Goal: Check status: Check status

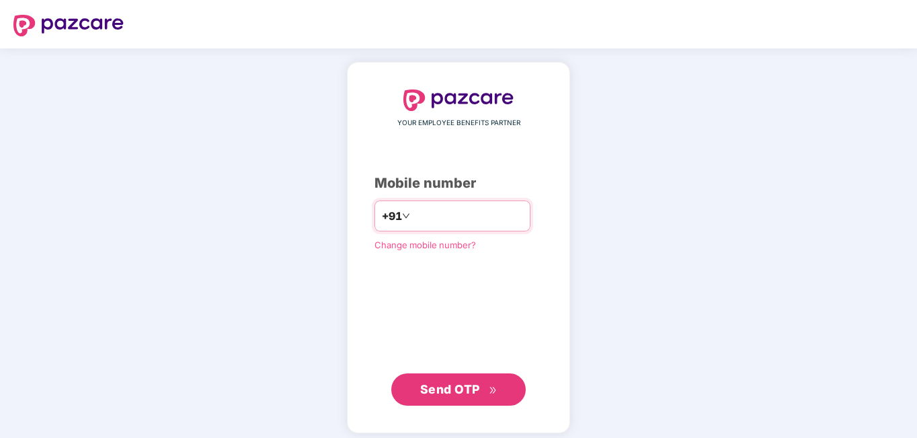
click at [438, 215] on input "number" at bounding box center [468, 216] width 110 height 22
type input "**********"
click at [468, 396] on span "Send OTP" at bounding box center [458, 389] width 77 height 19
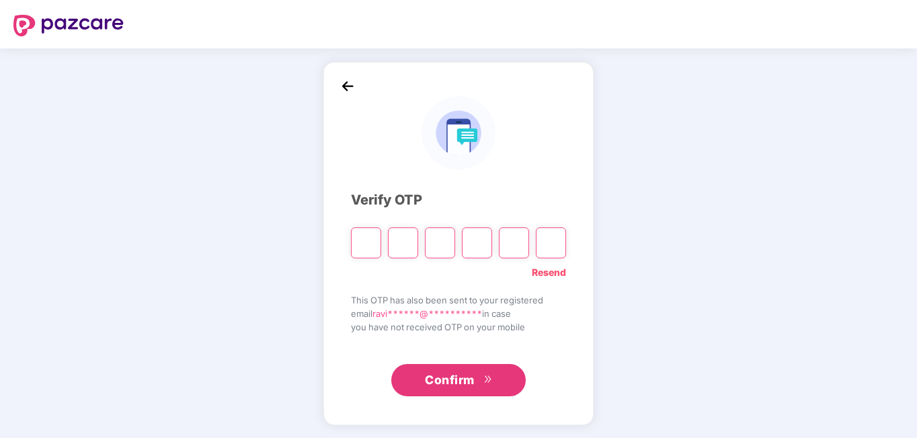
type input "*"
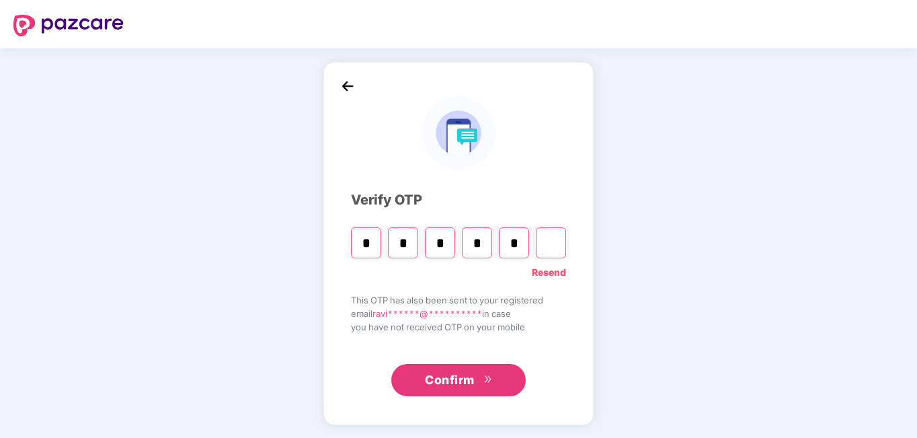
type input "*"
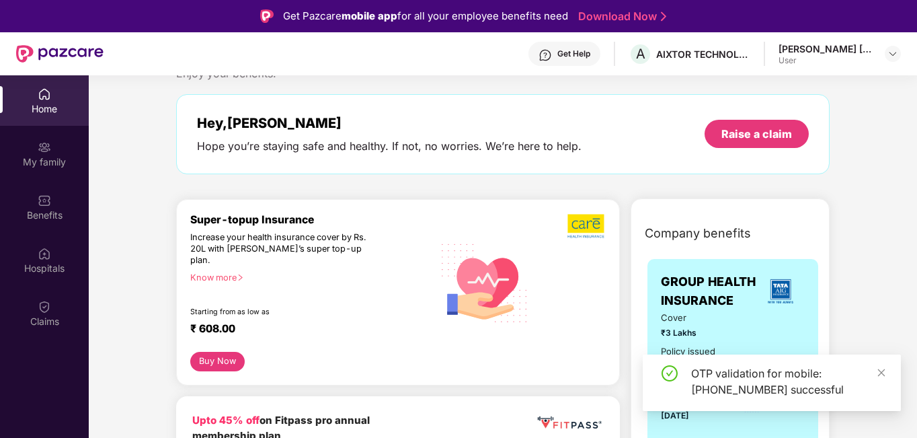
scroll to position [67, 0]
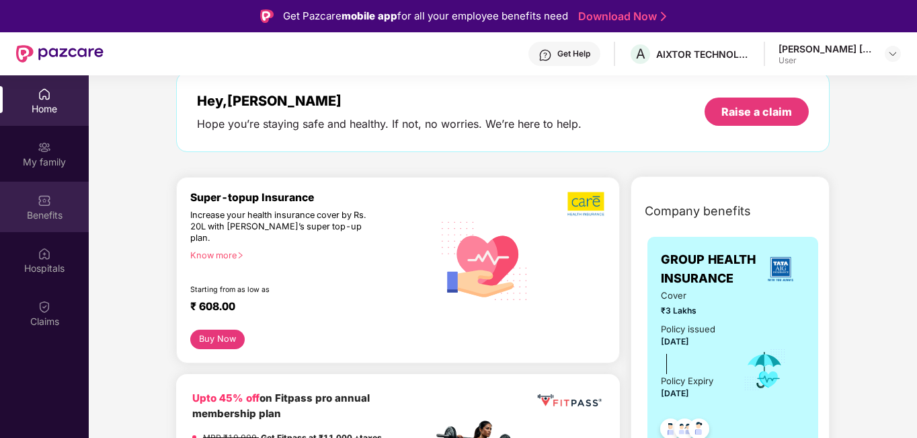
click at [30, 209] on div "Benefits" at bounding box center [44, 214] width 89 height 13
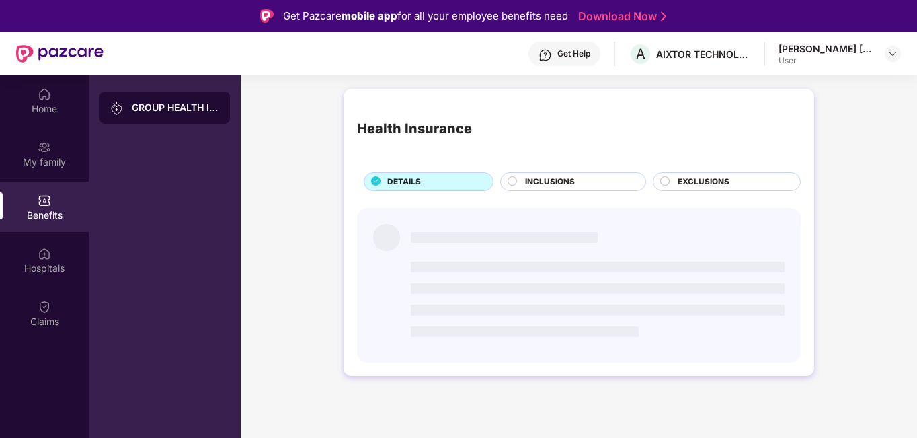
scroll to position [0, 0]
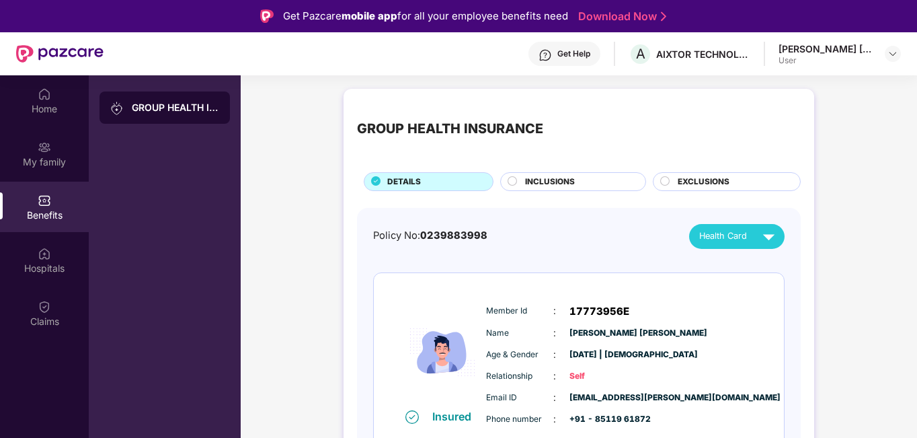
click at [586, 177] on div "INCLUSIONS" at bounding box center [578, 183] width 120 height 15
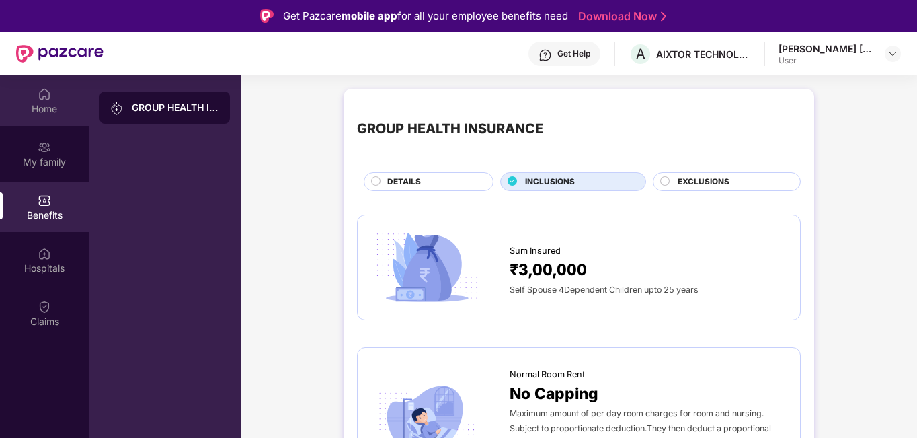
click at [53, 114] on div "Home" at bounding box center [44, 108] width 89 height 13
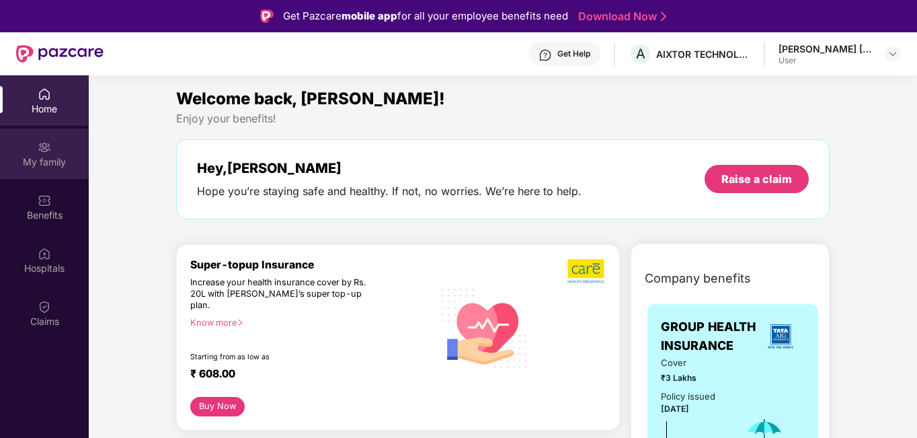
click at [53, 167] on div "My family" at bounding box center [44, 161] width 89 height 13
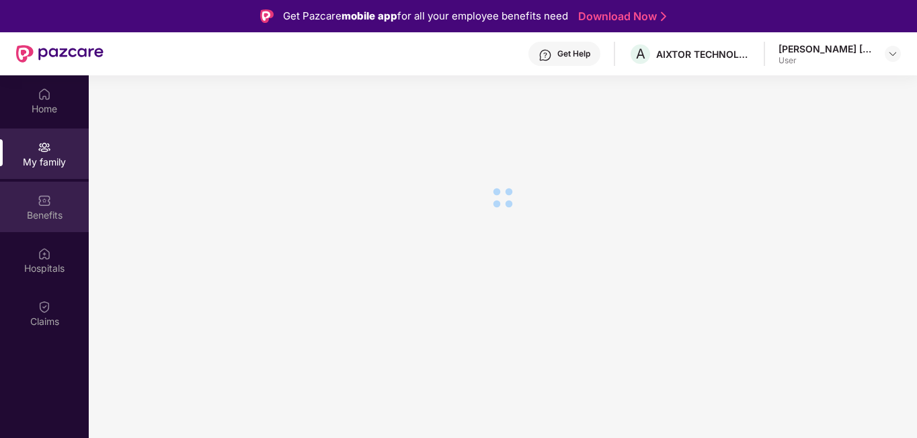
click at [46, 221] on div "Benefits" at bounding box center [44, 214] width 89 height 13
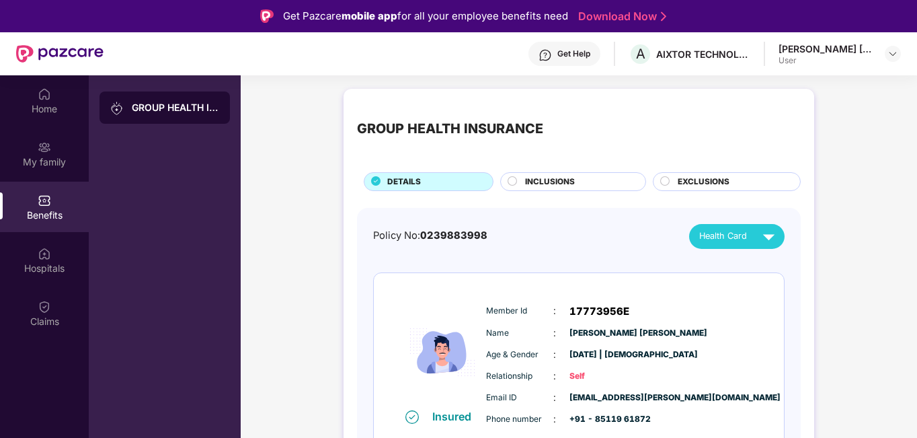
click at [533, 185] on span "INCLUSIONS" at bounding box center [550, 182] width 50 height 13
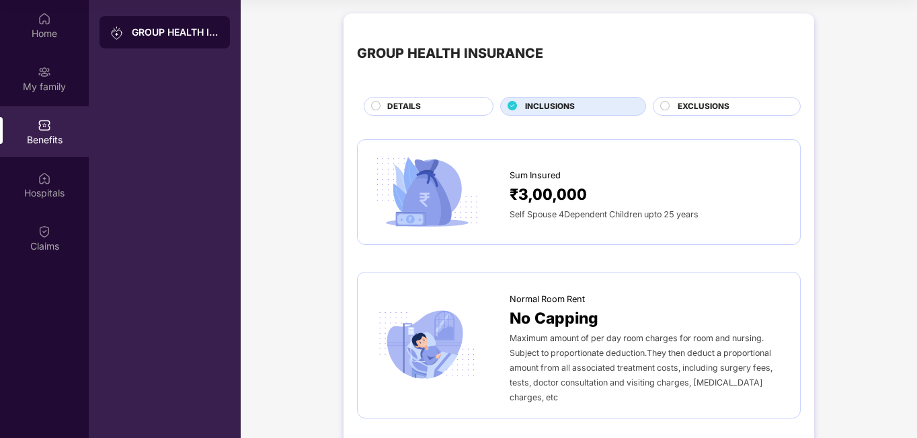
click at [720, 107] on span "EXCLUSIONS" at bounding box center [704, 106] width 52 height 13
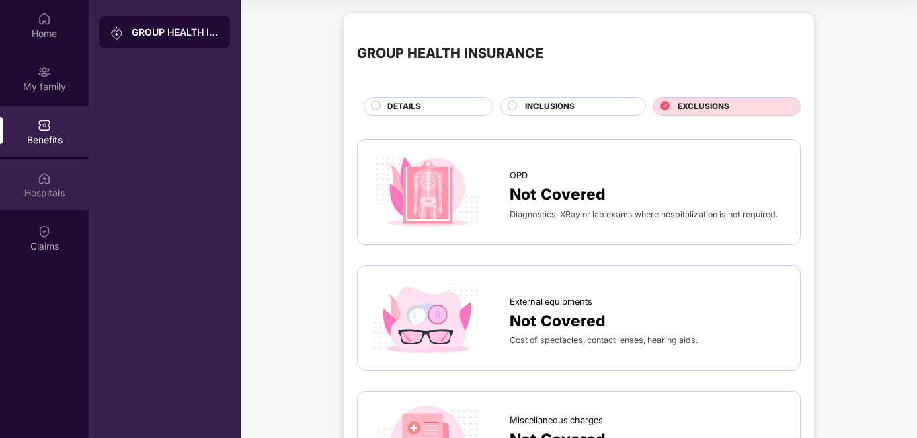
click at [38, 178] on img at bounding box center [44, 177] width 13 height 13
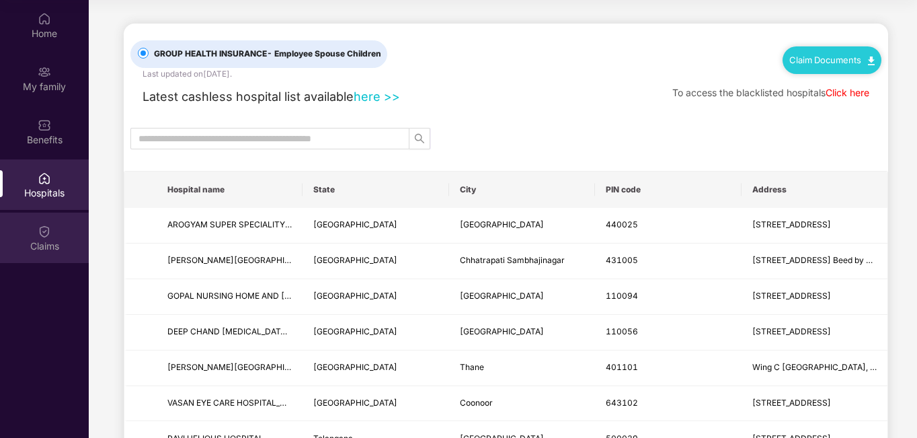
click at [45, 245] on div "Claims" at bounding box center [44, 245] width 89 height 13
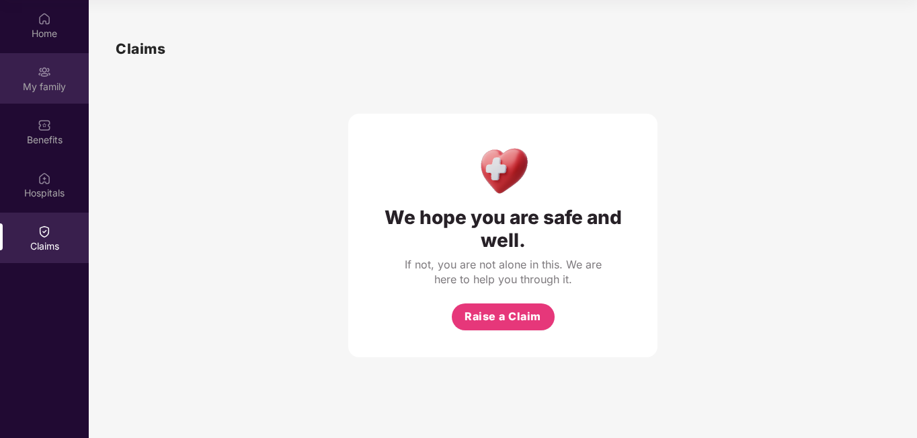
click at [51, 73] on div "My family" at bounding box center [44, 78] width 89 height 50
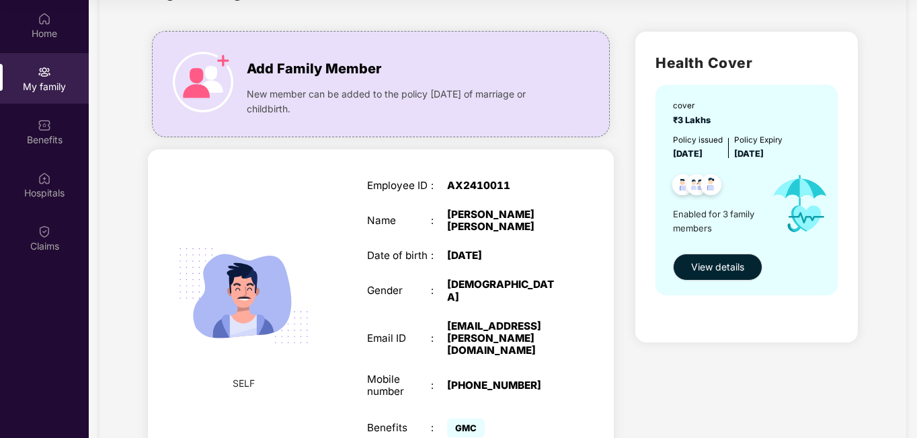
scroll to position [54, 0]
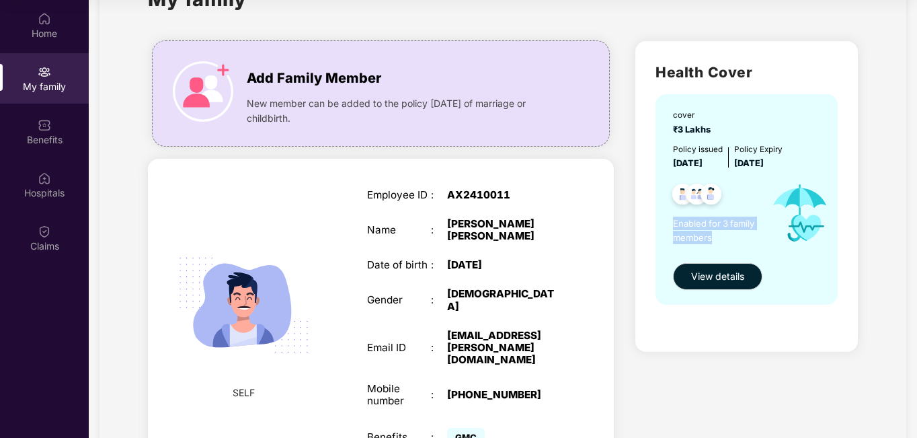
drag, startPoint x: 661, startPoint y: 232, endPoint x: 646, endPoint y: 224, distance: 17.4
click at [646, 224] on div "Health Cover cover ₹3 Lakhs Policy issued [DATE] Policy Expiry [DATE] Enabled f…" at bounding box center [746, 196] width 223 height 310
click at [722, 270] on span "View details" at bounding box center [717, 276] width 53 height 15
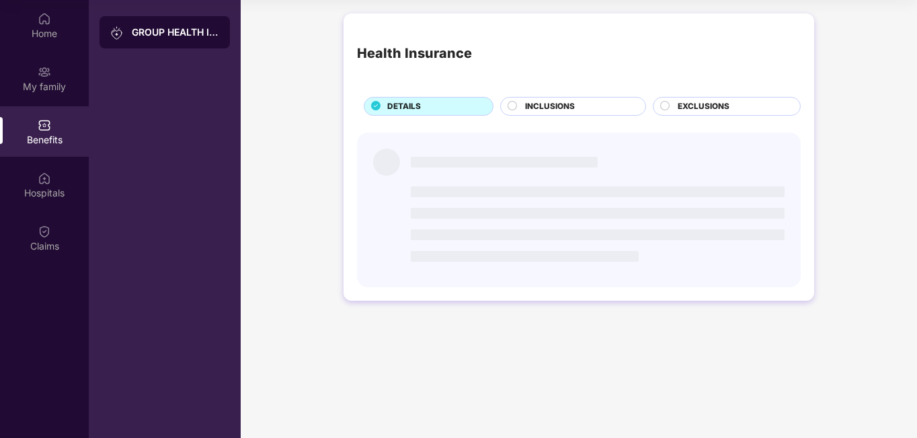
scroll to position [0, 0]
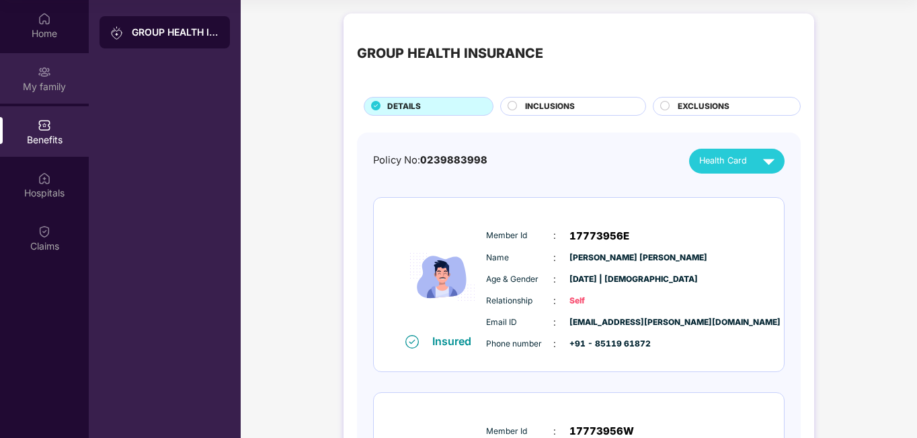
click at [36, 57] on div "My family" at bounding box center [44, 78] width 89 height 50
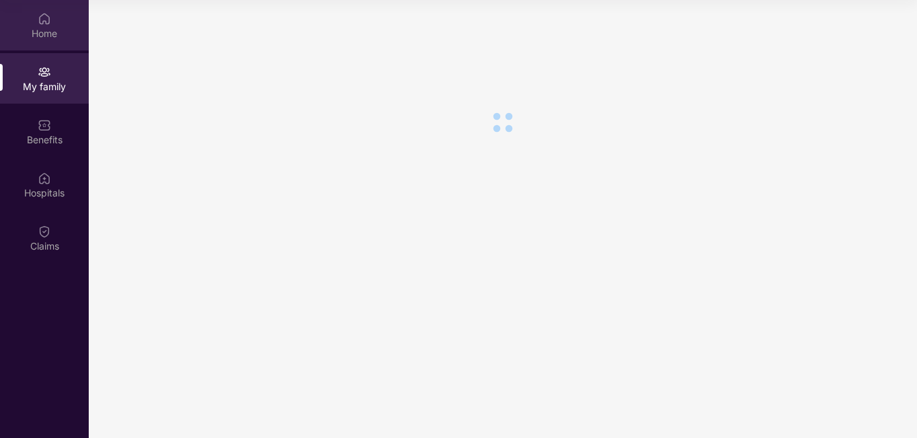
click at [59, 20] on div "Home" at bounding box center [44, 25] width 89 height 50
